Goal: Check status

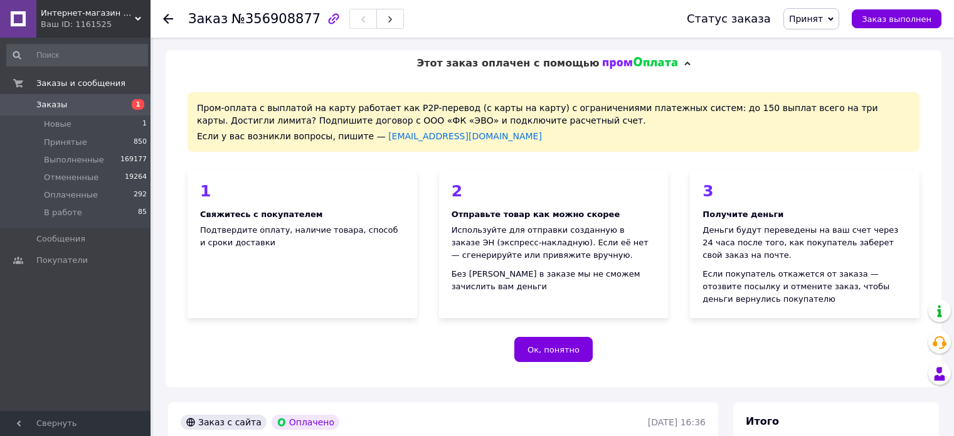
scroll to position [565, 0]
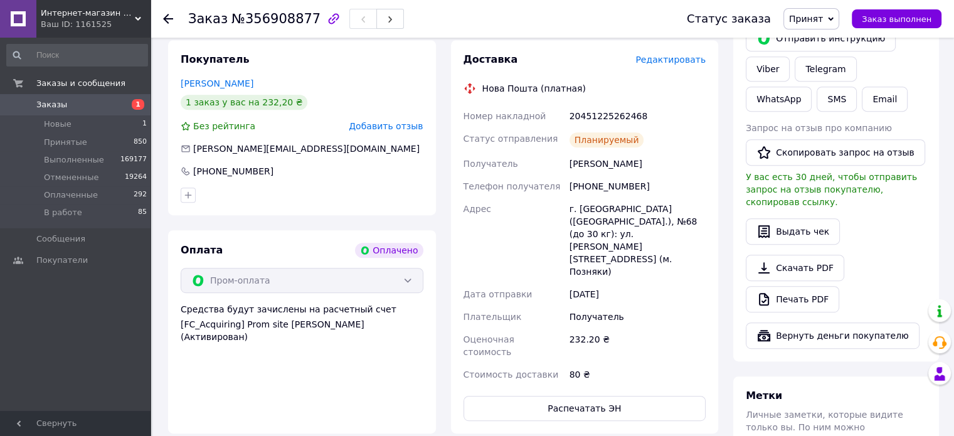
click at [163, 18] on div "Заказ №356908877 Статус заказа Принят Выполнен Отменен Оплаченный В работе Зака…" at bounding box center [553, 19] width 804 height 38
click at [168, 14] on use at bounding box center [168, 19] width 10 height 10
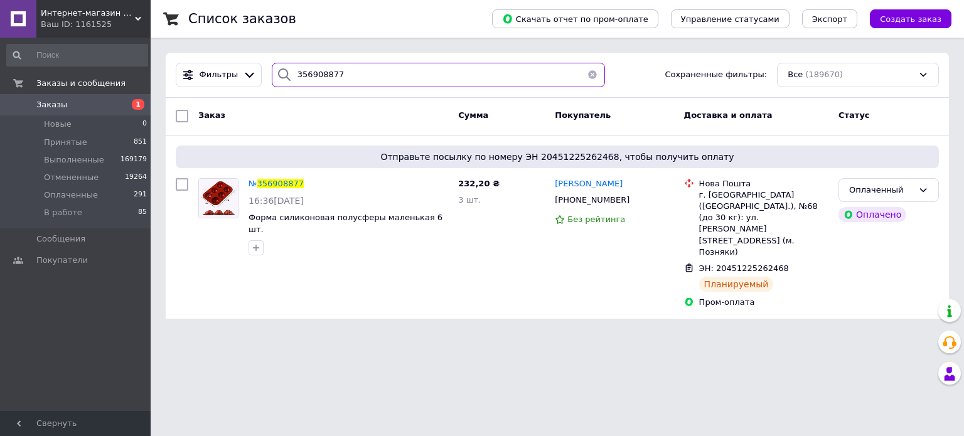
click at [389, 79] on input "356908877" at bounding box center [439, 75] width 334 height 24
